Goal: Transaction & Acquisition: Purchase product/service

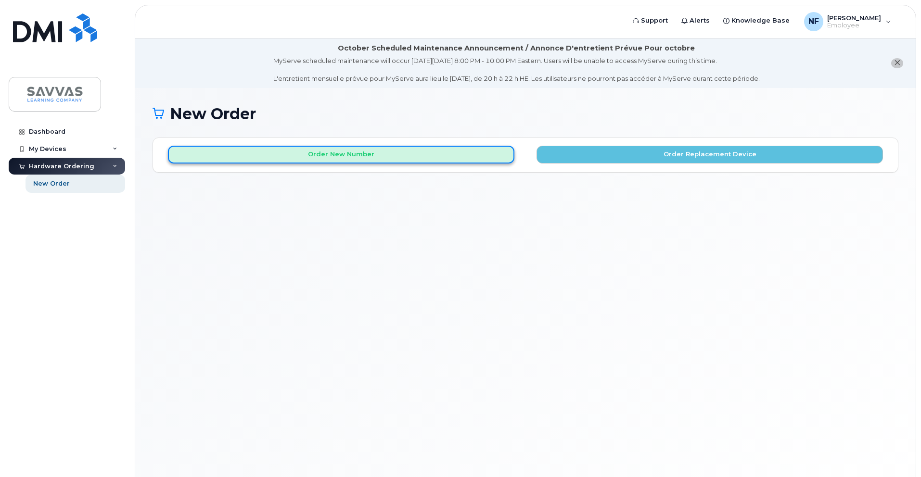
click at [324, 155] on button "Order New Number" at bounding box center [341, 155] width 346 height 18
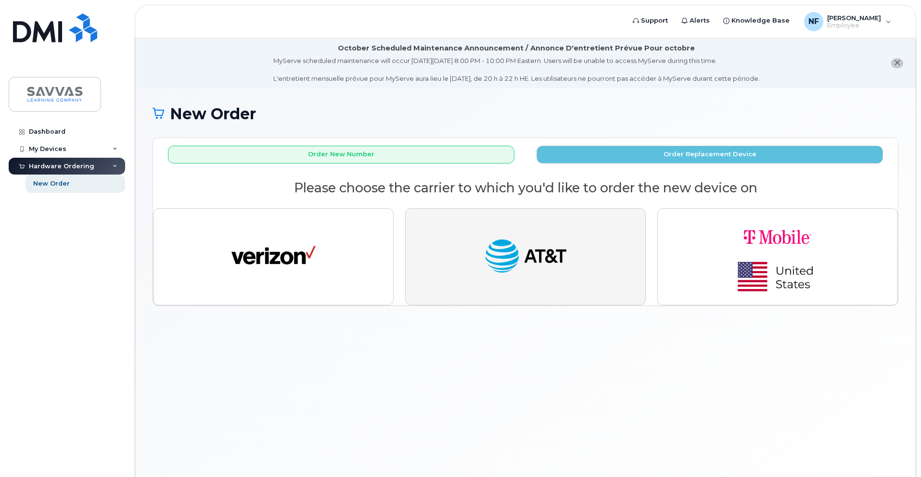
click at [509, 248] on img "button" at bounding box center [525, 256] width 84 height 43
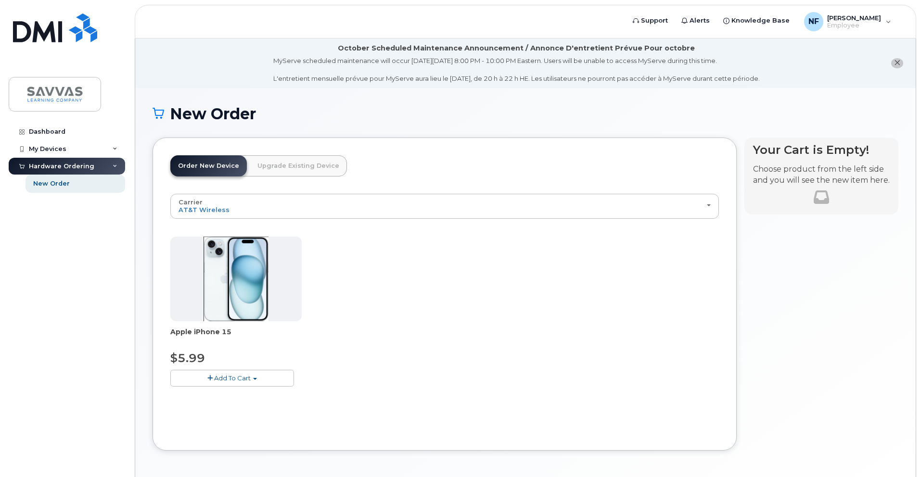
click at [234, 377] on span "Add To Cart" at bounding box center [232, 378] width 37 height 8
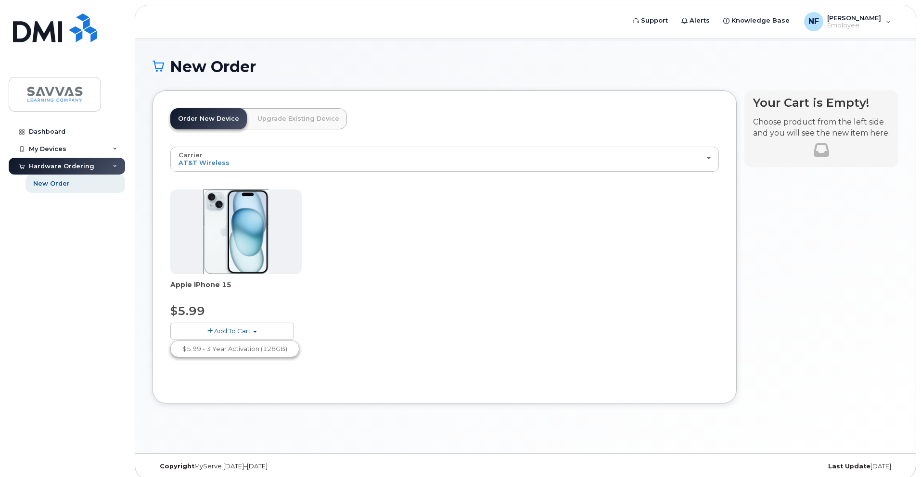
scroll to position [54, 0]
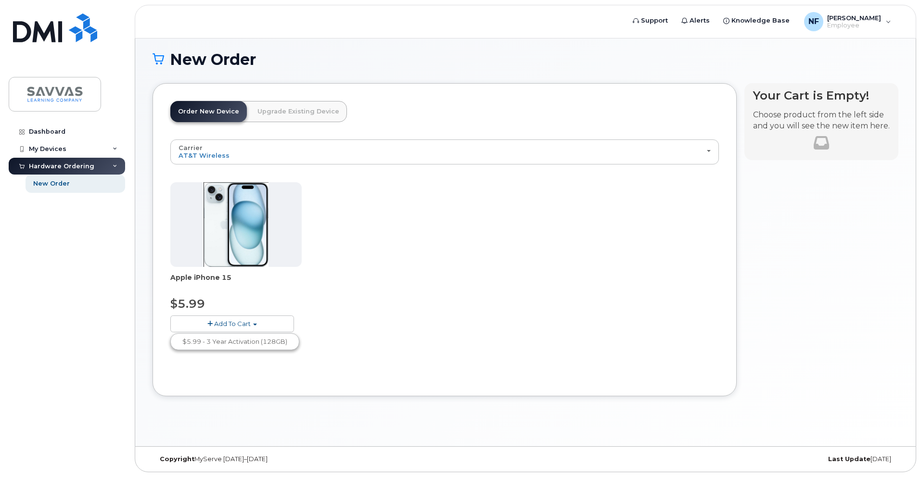
click at [244, 244] on img at bounding box center [235, 224] width 64 height 85
click at [240, 324] on span "Add To Cart" at bounding box center [232, 324] width 37 height 8
click at [221, 342] on link "$5.99 - 3 Year Activation (128GB)" at bounding box center [235, 342] width 124 height 12
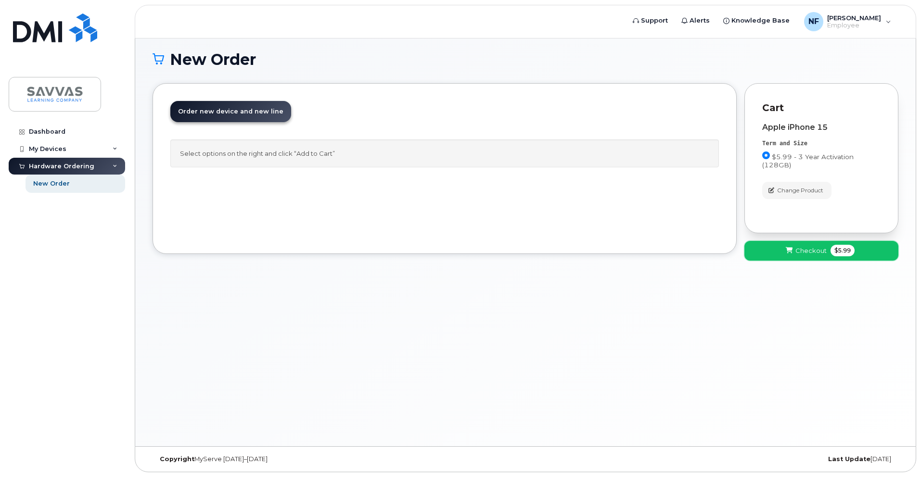
click at [810, 251] on span "Checkout" at bounding box center [810, 250] width 31 height 9
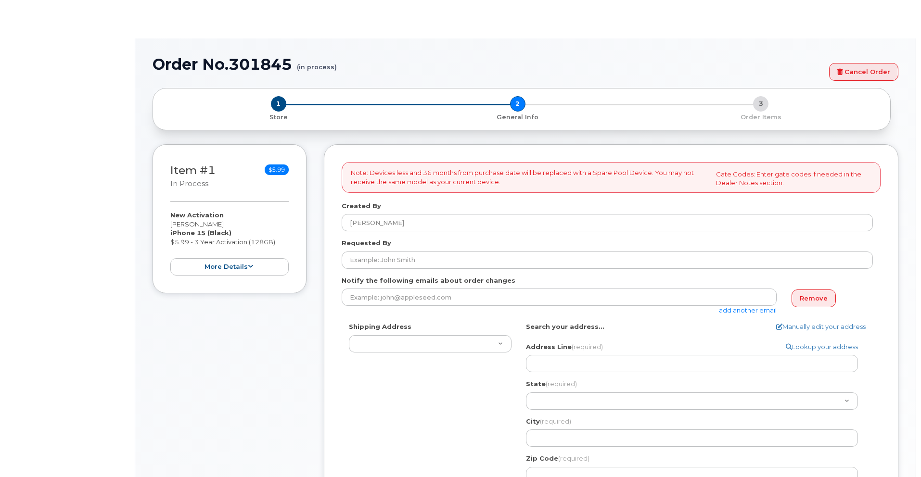
select select
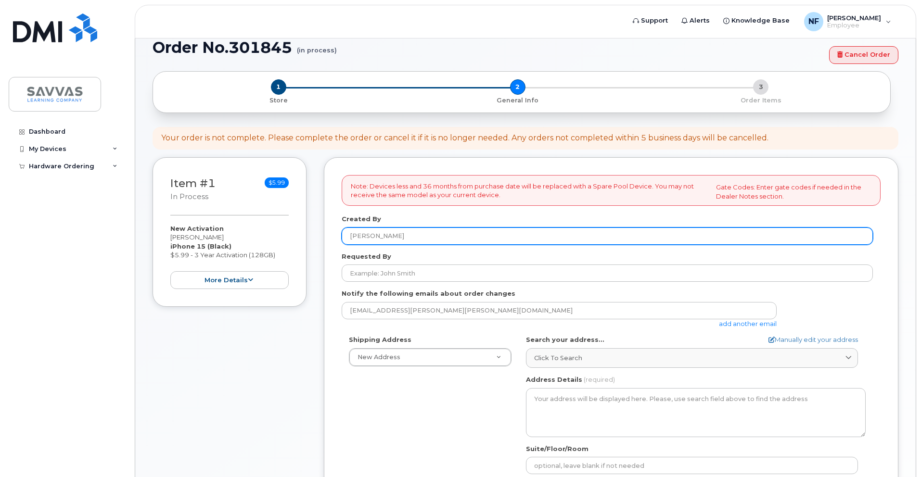
scroll to position [70, 0]
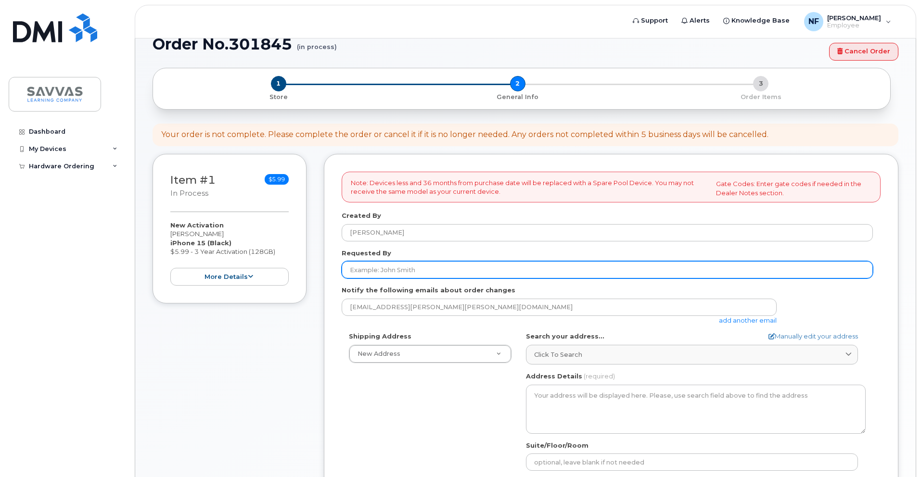
click at [405, 270] on input "Requested By" at bounding box center [607, 269] width 531 height 17
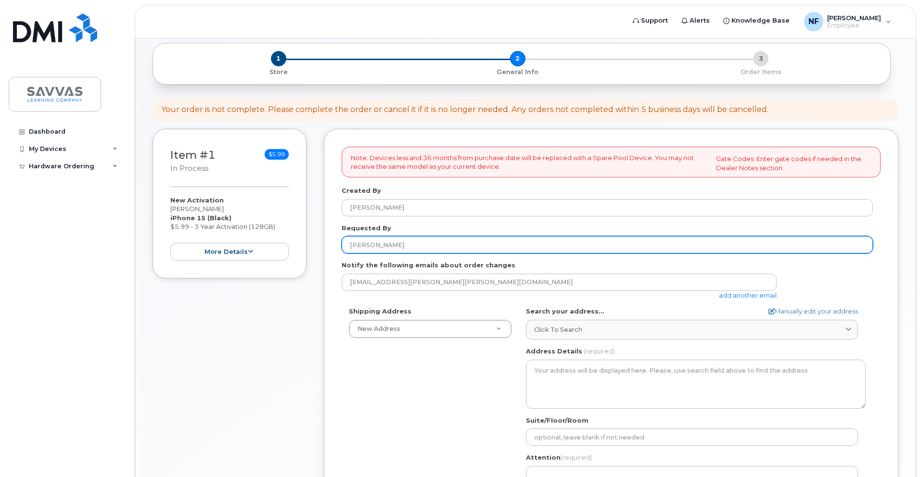
scroll to position [124, 0]
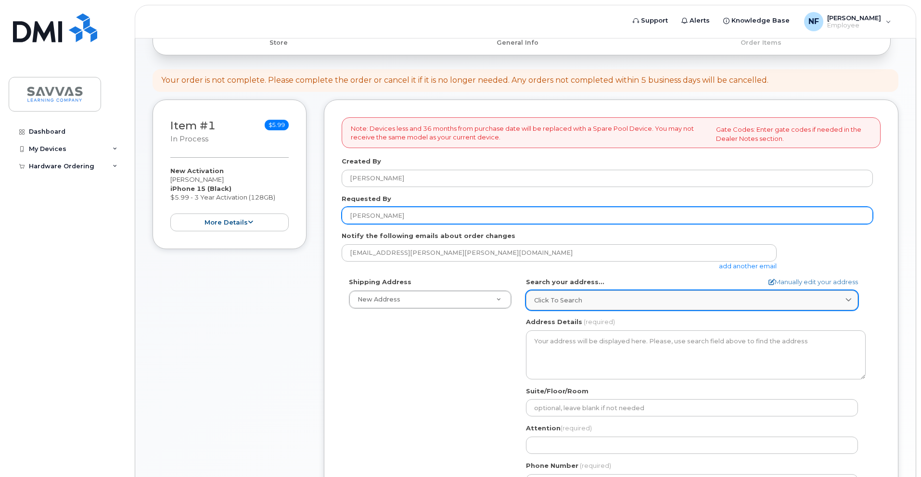
type input "[PERSON_NAME]"
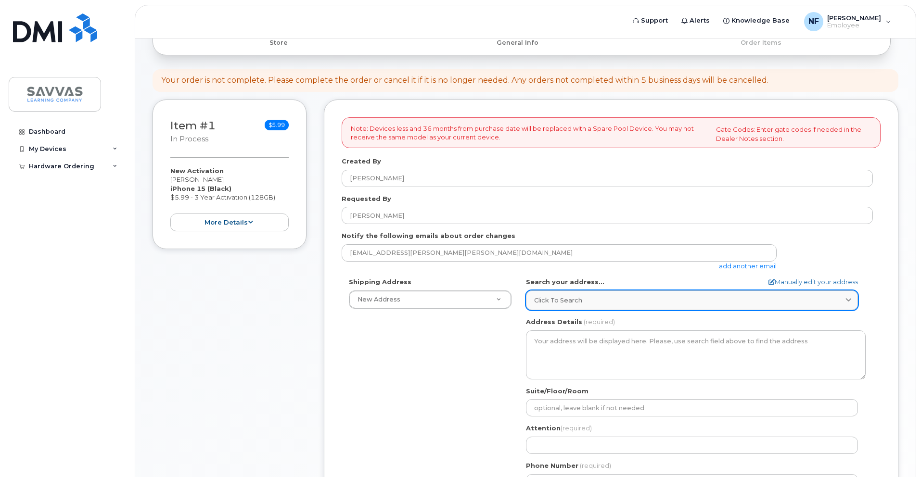
click at [540, 302] on span "Click to search" at bounding box center [558, 300] width 48 height 9
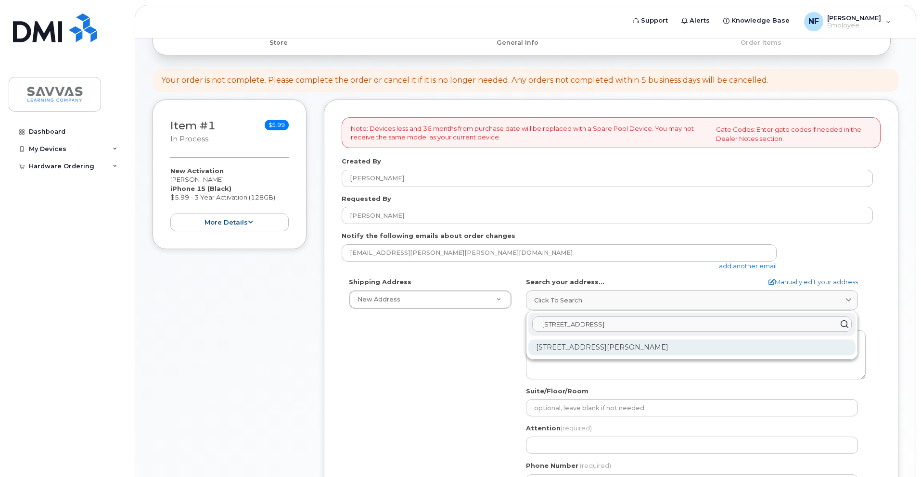
type input "176 Avawam Drive"
click at [577, 352] on div "176 Avawam Dr Richmond KY 40475-9192" at bounding box center [691, 348] width 327 height 16
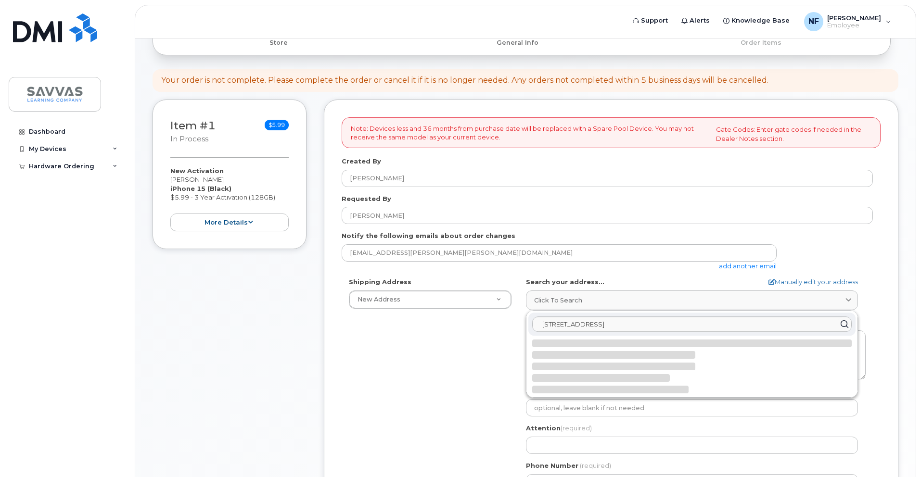
select select
type textarea "176 Avawam Dr RICHMOND KY 40475-9192 UNITED STATES"
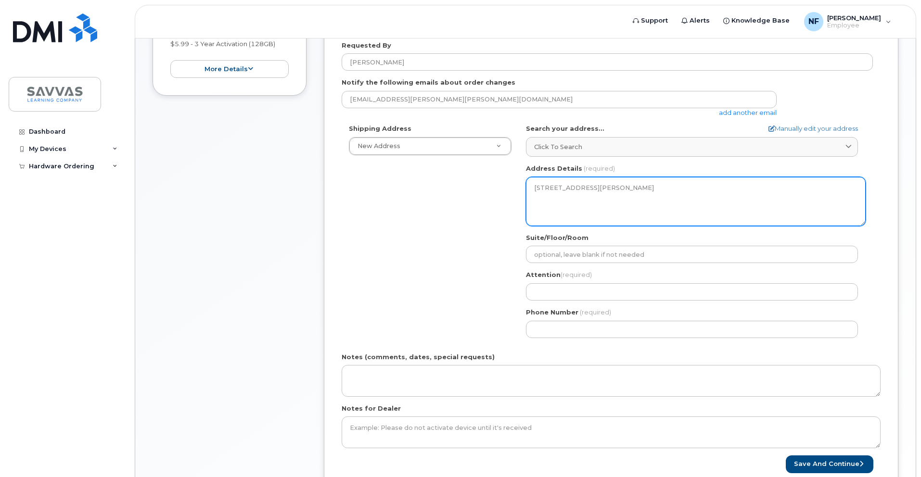
scroll to position [279, 0]
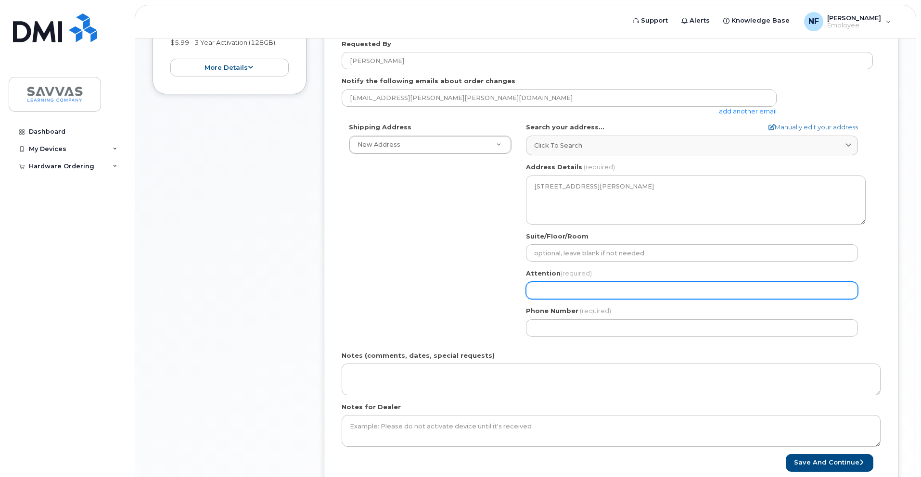
click at [549, 294] on input "Attention (required)" at bounding box center [692, 290] width 332 height 17
select select
type input "N"
select select
type input "Na"
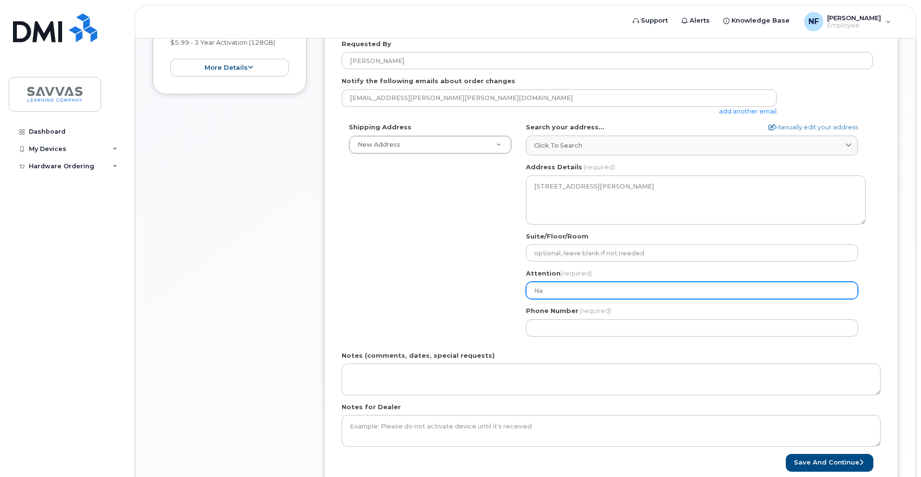
select select
type input "Nat"
select select
type input "Nata"
select select
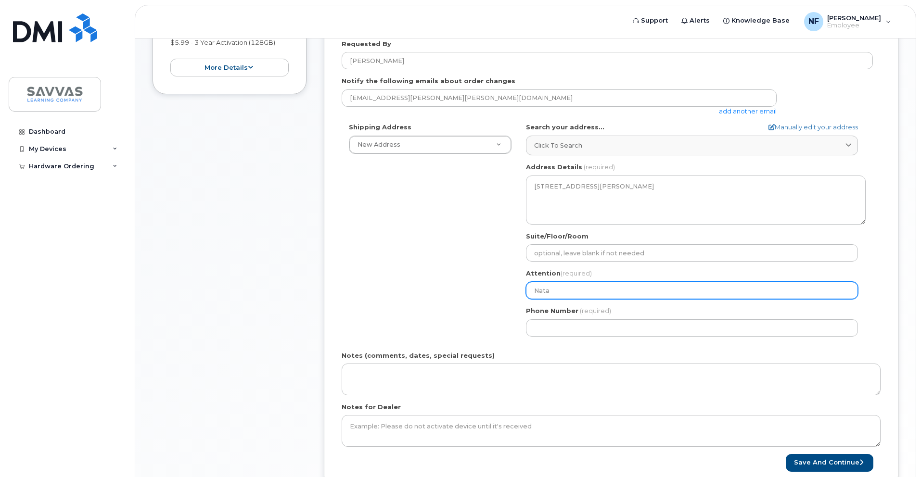
type input "Natal"
select select
type input "Natale"
select select
type input "Natalee"
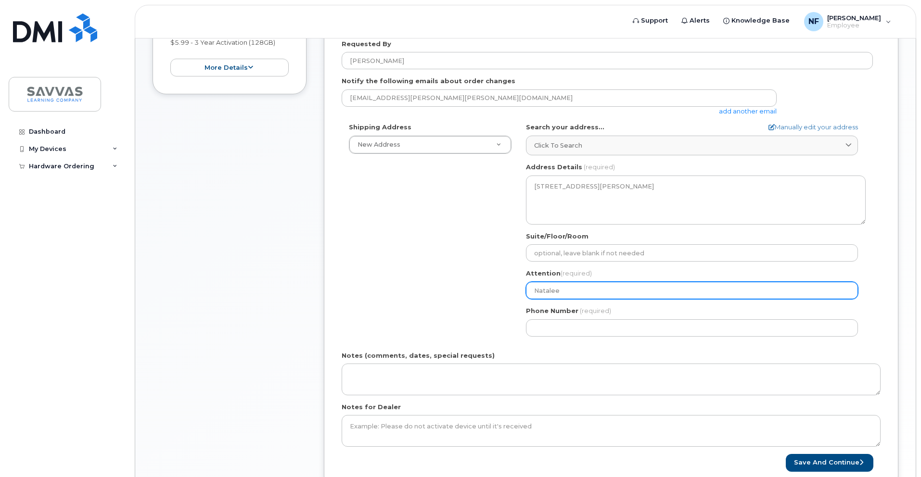
select select
type input "Natalee F"
select select
type input "Natalee Fe"
select select
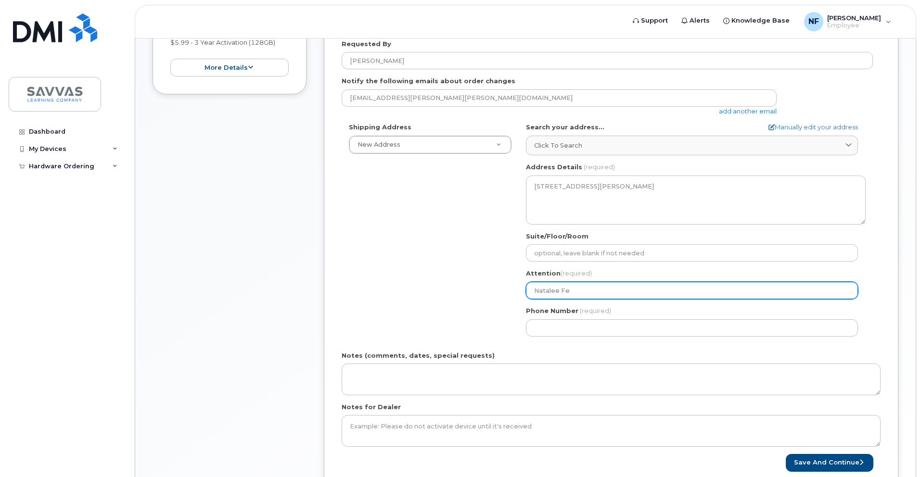
type input "Natalee Fee"
select select
type input "Natalee Fees"
select select
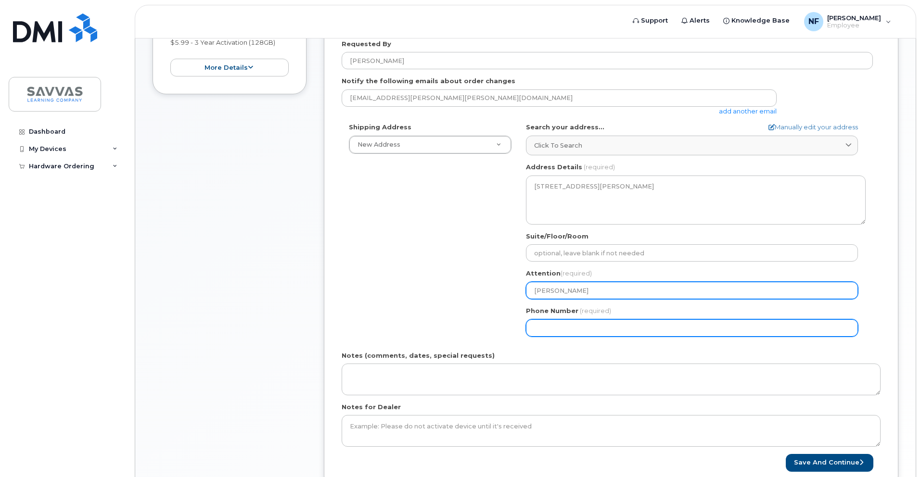
type input "[PERSON_NAME]"
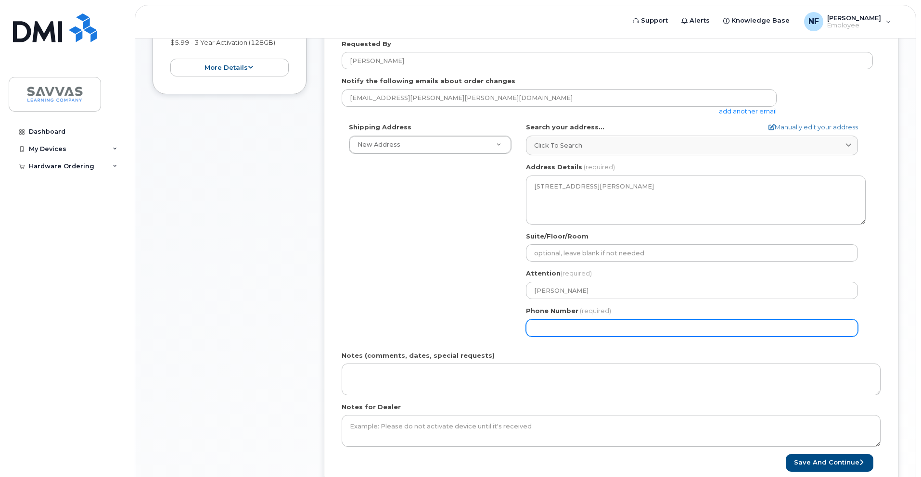
click at [546, 327] on input "Phone Number" at bounding box center [692, 327] width 332 height 17
type input "859.69996"
select select
type input "859.699963"
select select
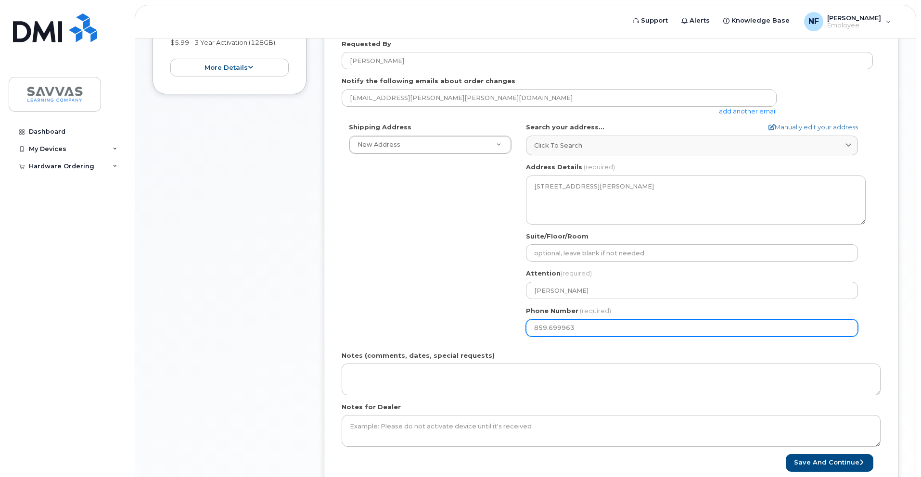
type input "859.6999638"
select select
type input "859.699963"
select select
type input "859.69996"
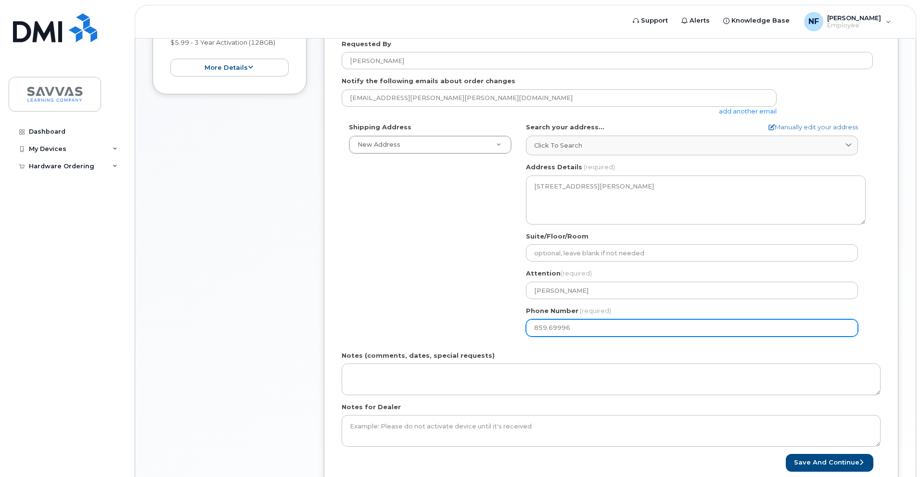
select select
type input "859.699963"
select select
type input "859.6999638"
click at [550, 329] on input "859.6999638" at bounding box center [692, 327] width 332 height 17
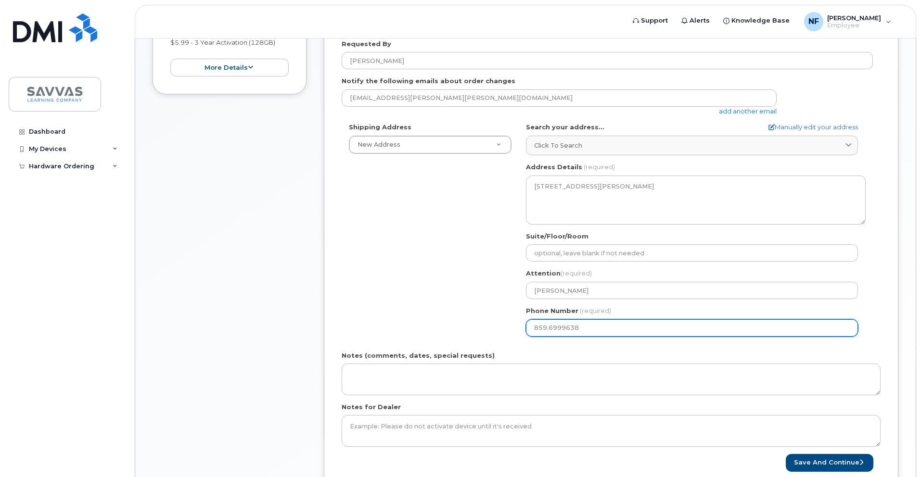
select select
type input "859.699963"
select select
type input "8"
type input "859699963"
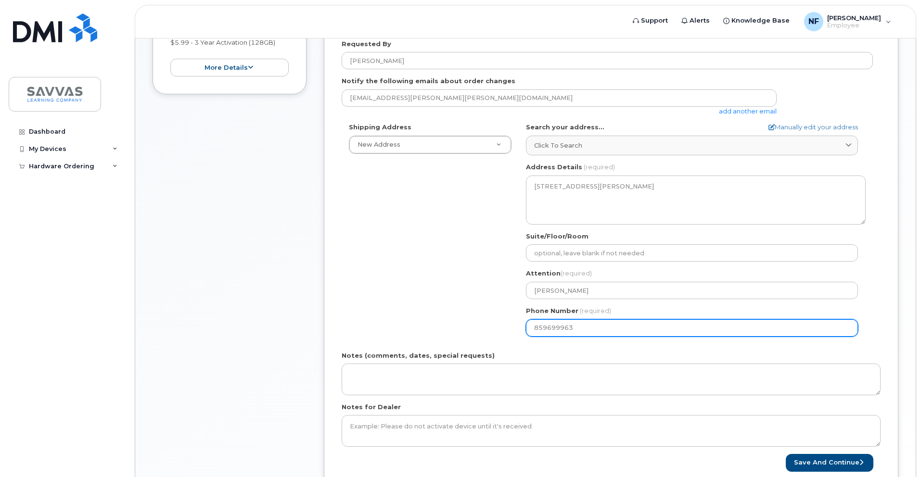
select select
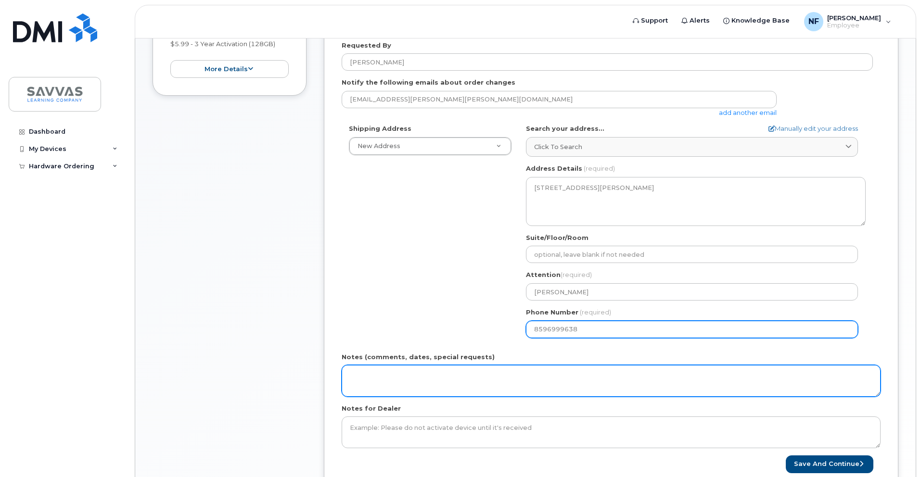
scroll to position [275, 0]
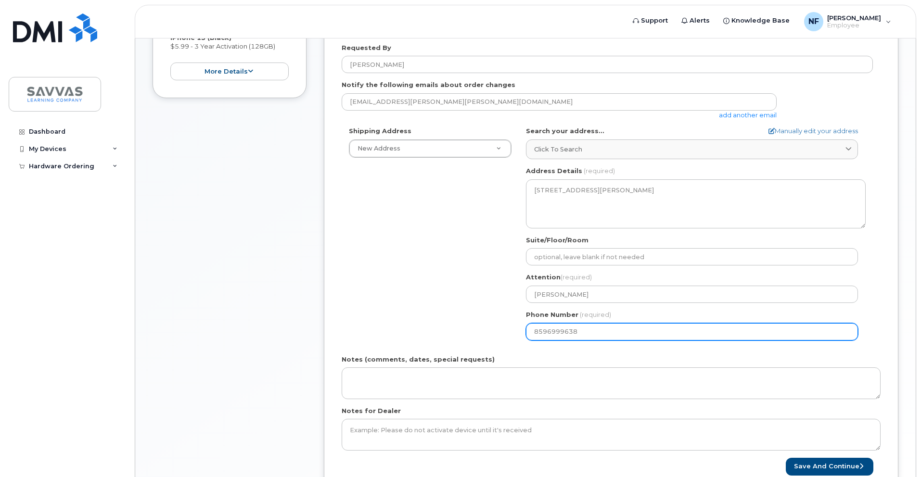
type input "8596999638"
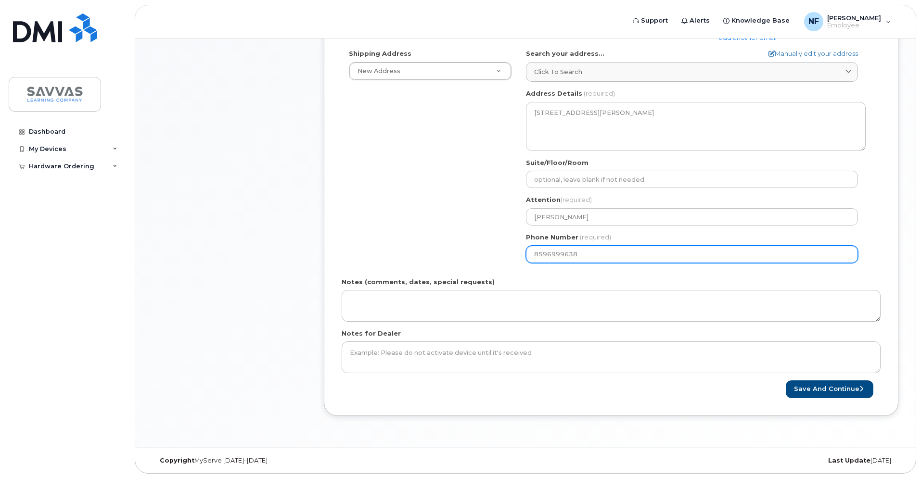
scroll to position [354, 0]
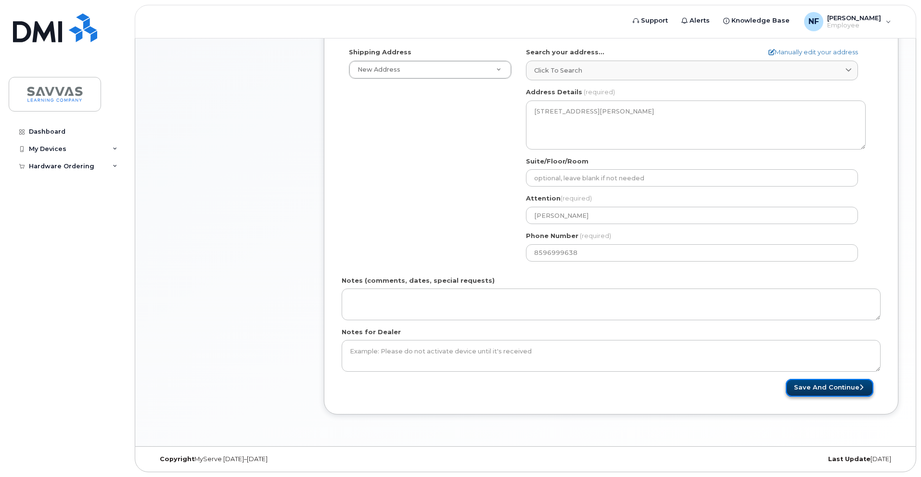
click at [810, 388] on button "Save and Continue" at bounding box center [829, 388] width 88 height 18
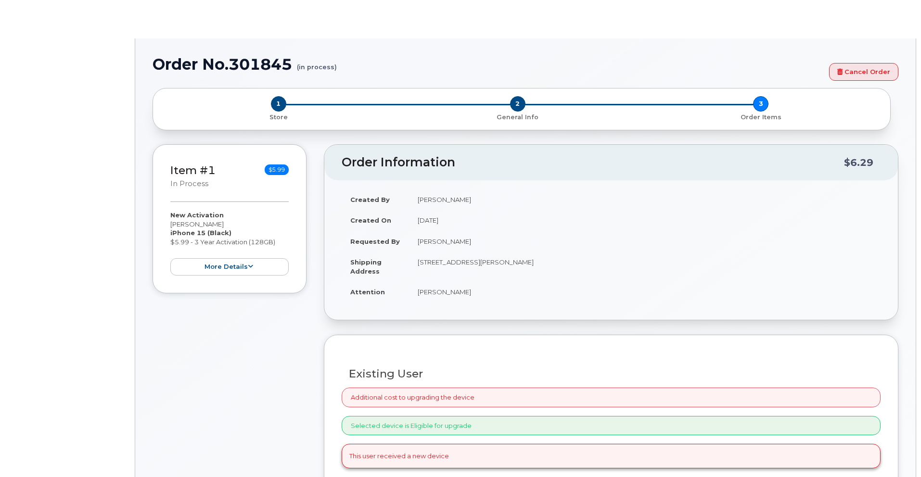
select select "1762881"
radio input "true"
type input "3010073"
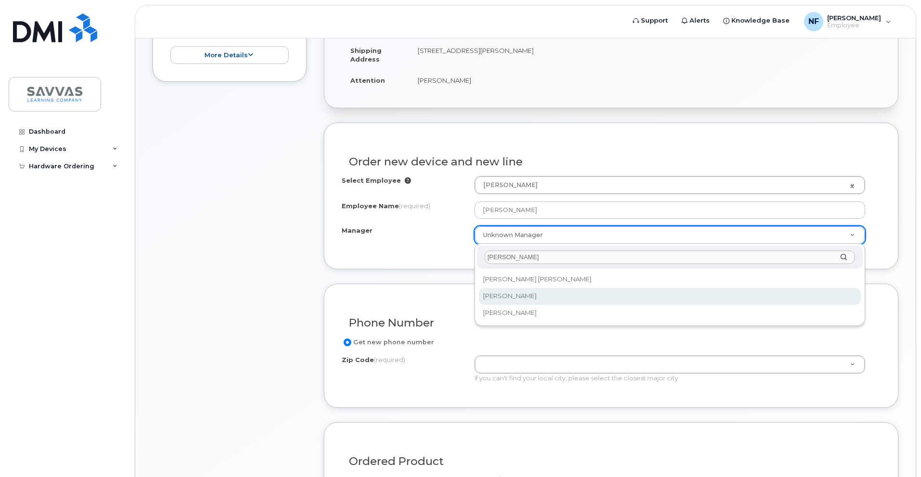
type input "barb"
select select "2015740"
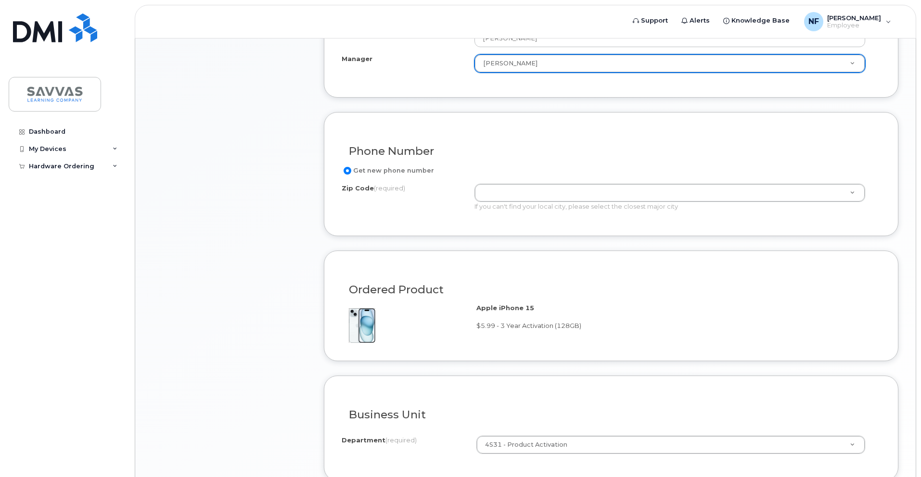
scroll to position [462, 0]
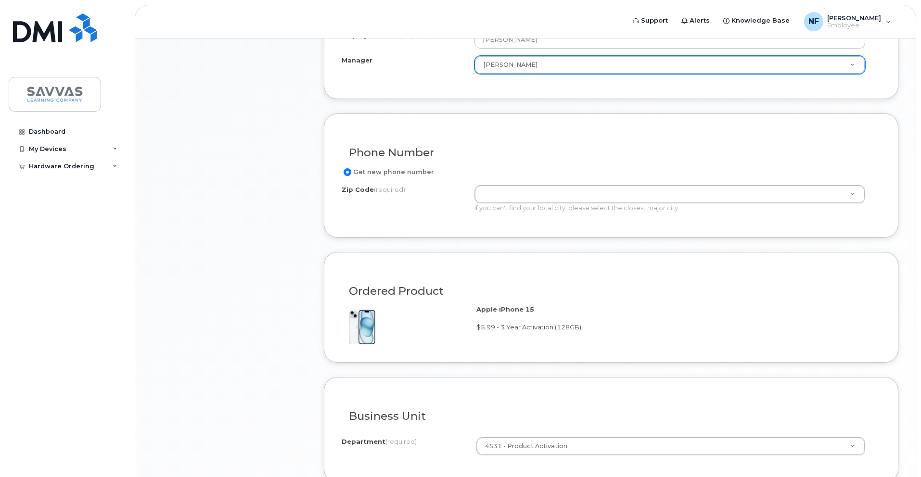
click at [390, 190] on span "(required)" at bounding box center [389, 190] width 31 height 8
click at [474, 186] on input "Zip Code (required)" at bounding box center [474, 185] width 0 height 0
click at [390, 170] on label "Get new phone number" at bounding box center [388, 172] width 92 height 12
click at [351, 170] on input "Get new phone number" at bounding box center [347, 172] width 8 height 8
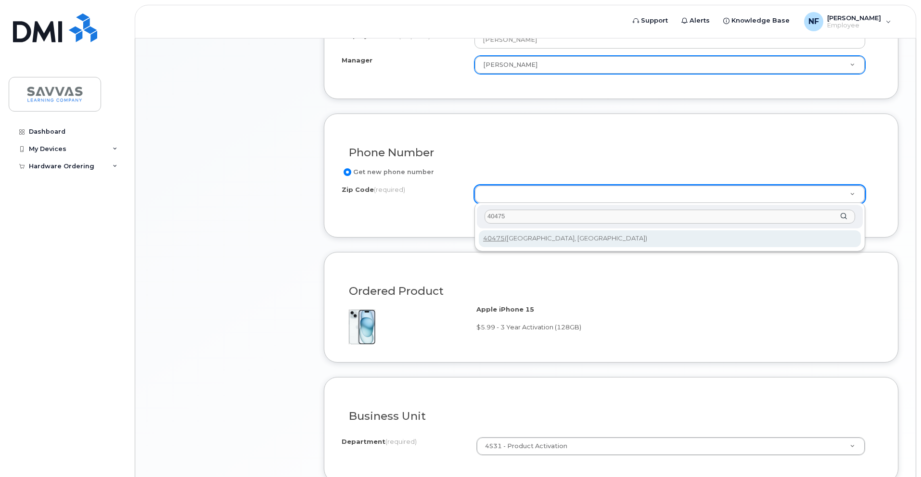
type input "40475"
type input "40475 (Richmond, KY)"
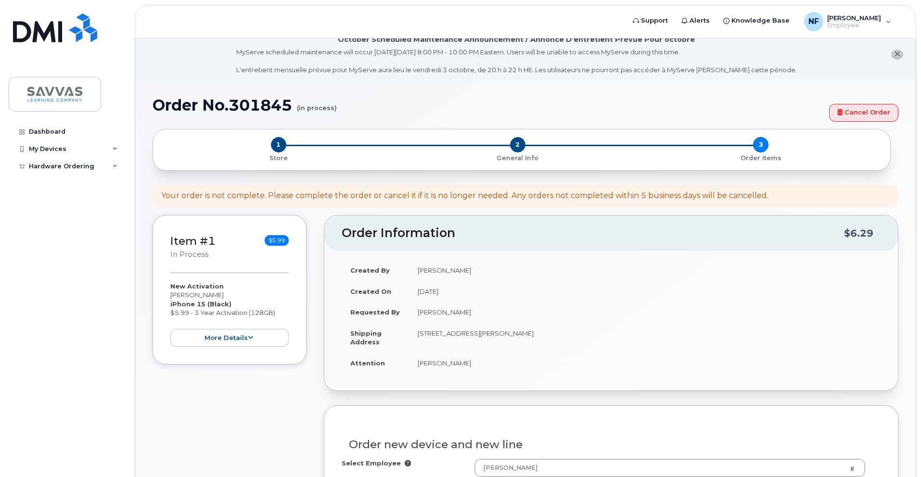
scroll to position [0, 0]
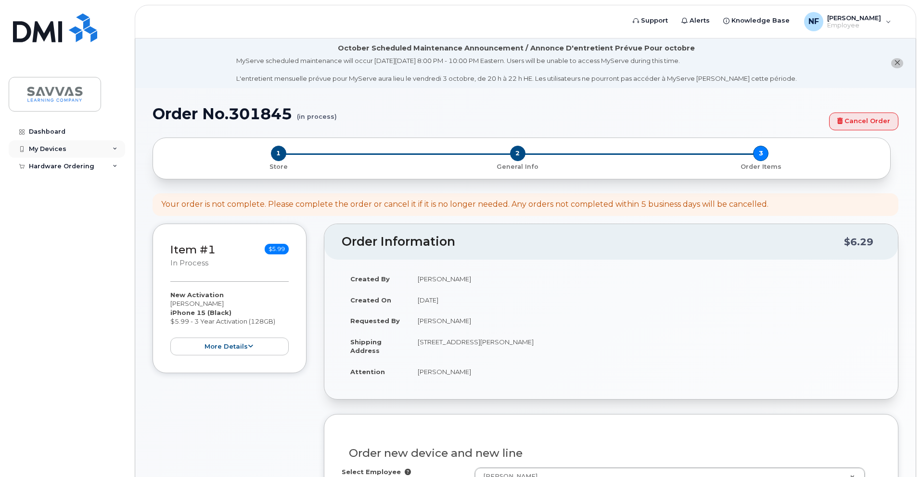
click at [58, 147] on div "My Devices" at bounding box center [48, 149] width 38 height 8
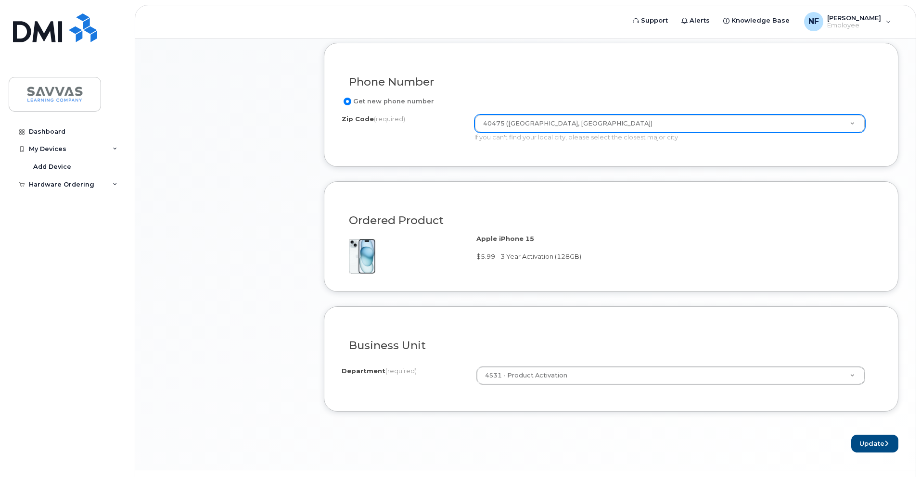
scroll to position [556, 0]
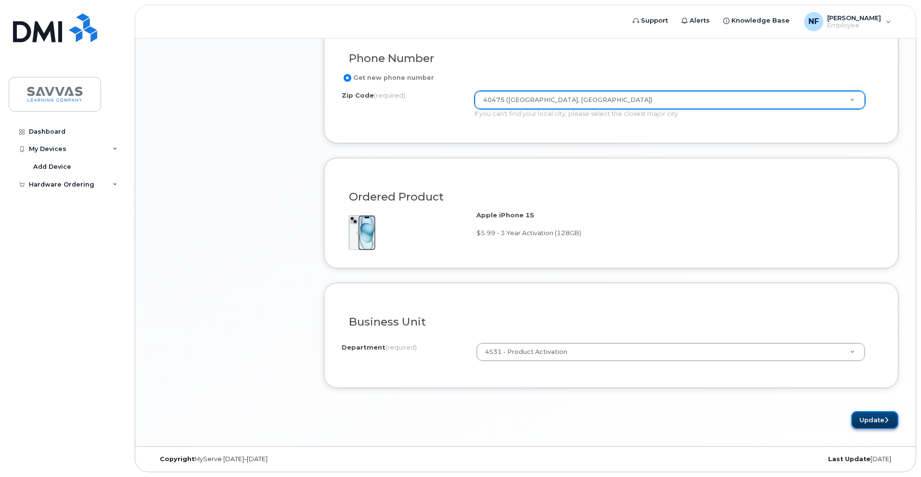
click at [863, 422] on button "Update" at bounding box center [874, 420] width 47 height 18
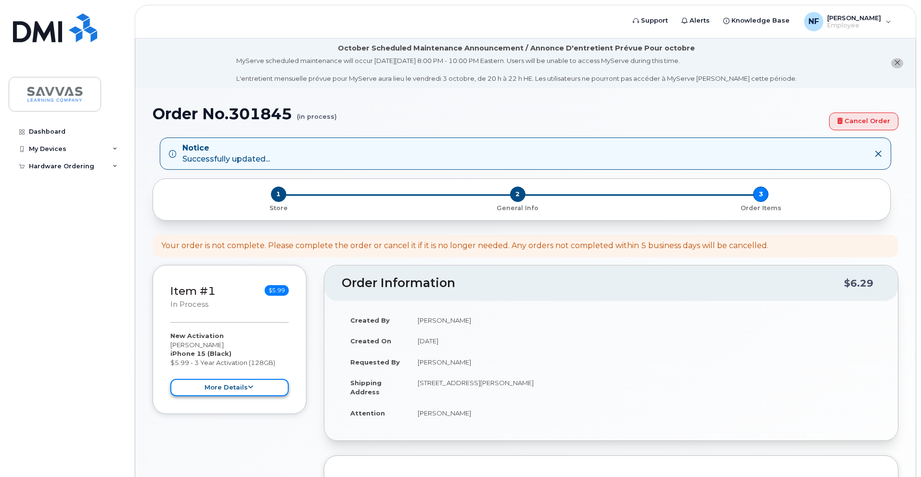
click at [253, 387] on button "more details" at bounding box center [229, 388] width 118 height 18
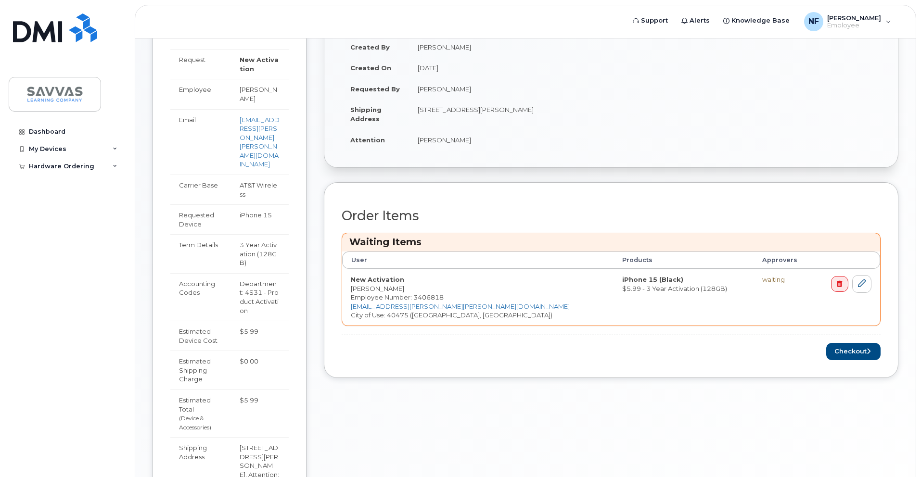
scroll to position [349, 0]
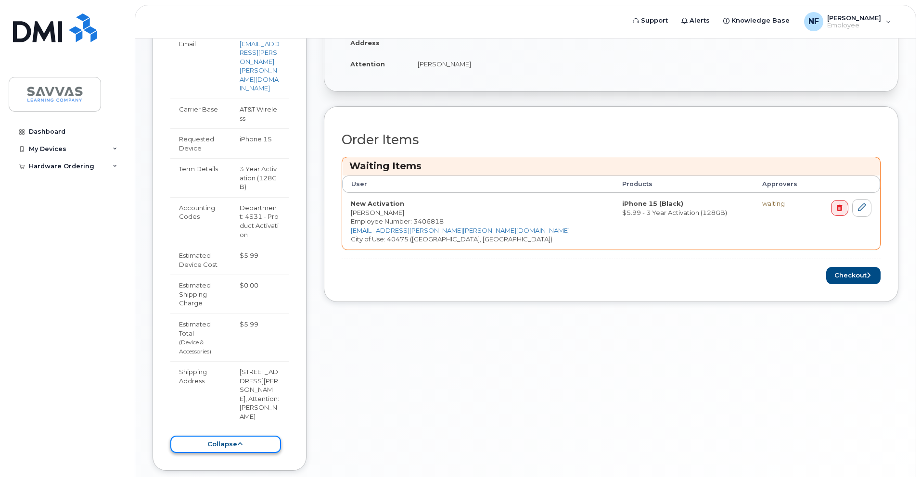
click at [247, 436] on button "collapse" at bounding box center [225, 445] width 111 height 18
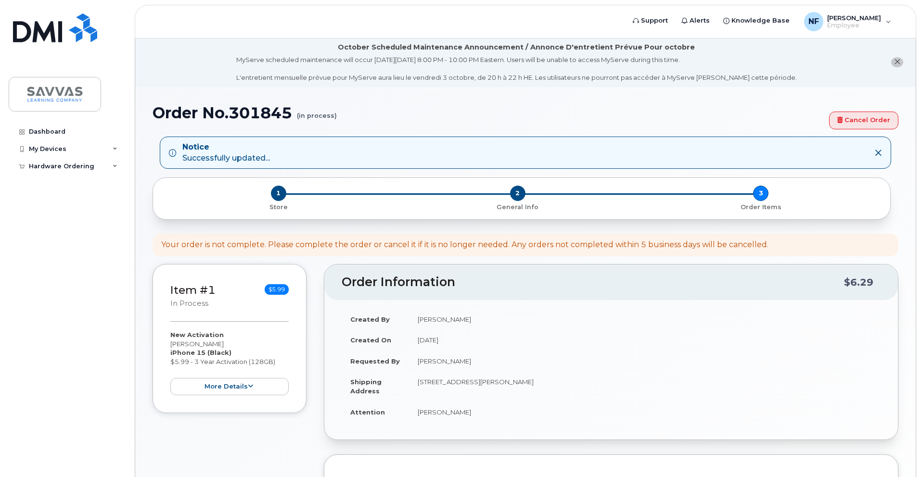
scroll to position [0, 0]
click at [51, 148] on div "My Devices" at bounding box center [48, 149] width 38 height 8
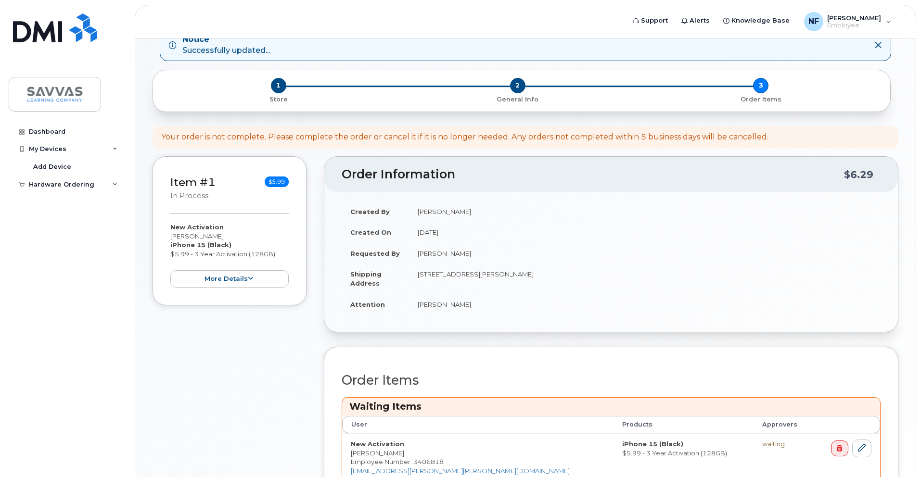
scroll to position [237, 0]
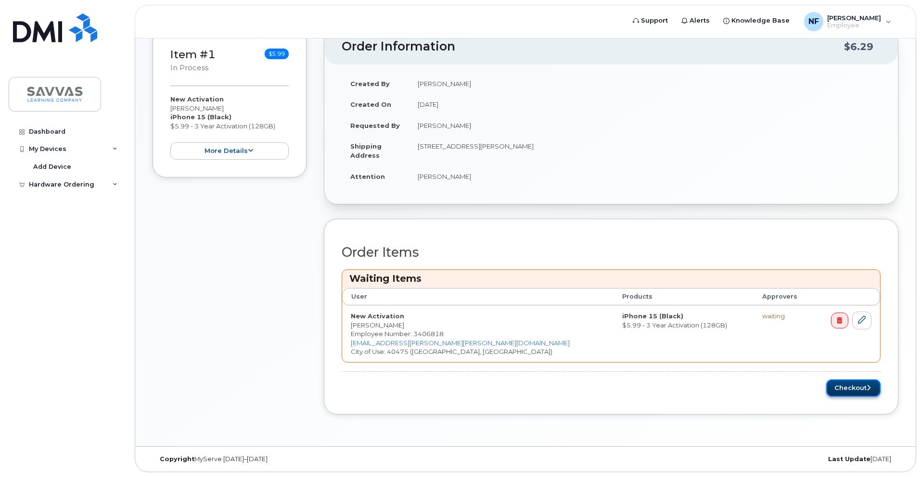
click at [836, 387] on button "Checkout" at bounding box center [853, 389] width 54 height 18
